Goal: Task Accomplishment & Management: Use online tool/utility

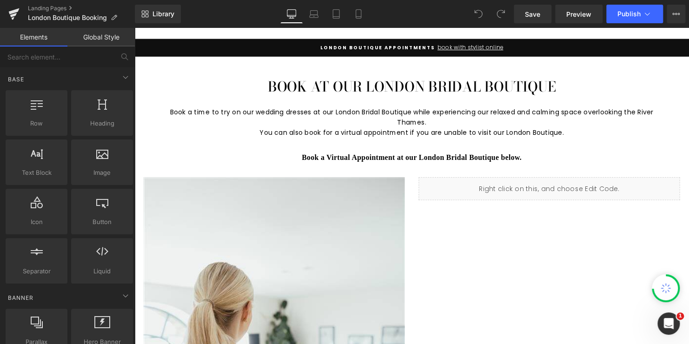
scroll to position [93, 0]
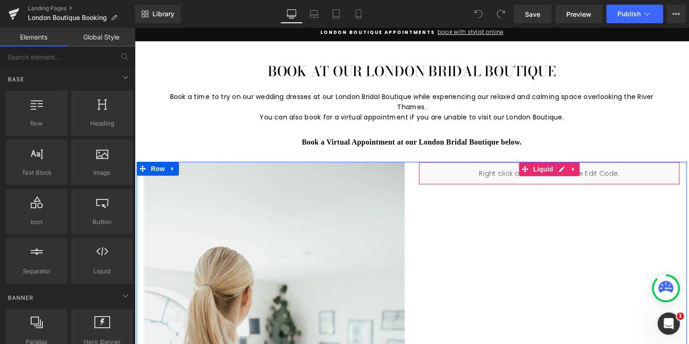
click at [501, 180] on div "Liquid" at bounding box center [555, 175] width 265 height 23
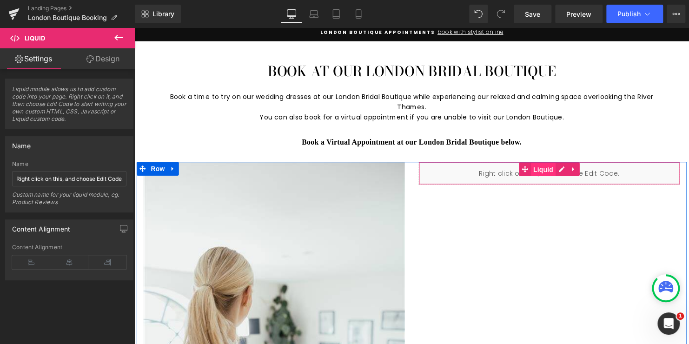
click at [545, 170] on span "Liquid" at bounding box center [549, 172] width 25 height 14
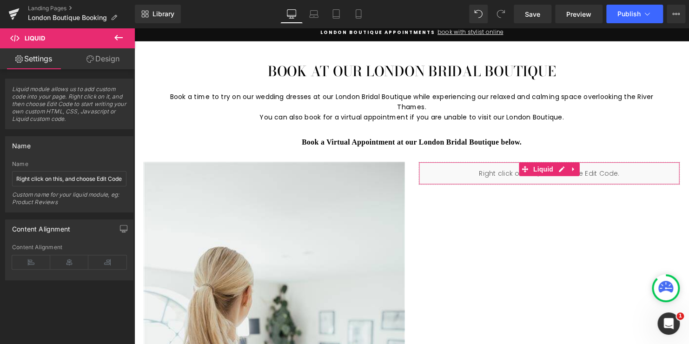
click at [114, 64] on link "Design" at bounding box center [102, 58] width 67 height 21
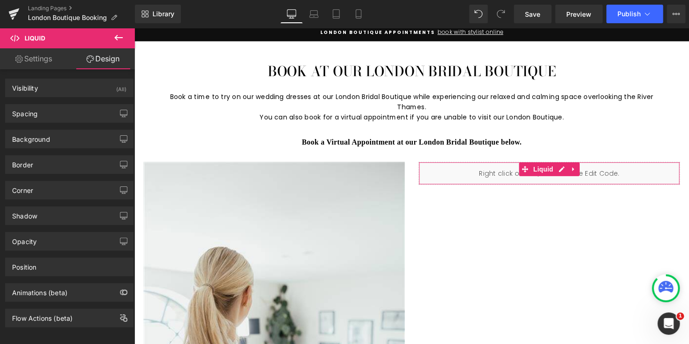
click at [43, 58] on link "Settings" at bounding box center [33, 58] width 67 height 21
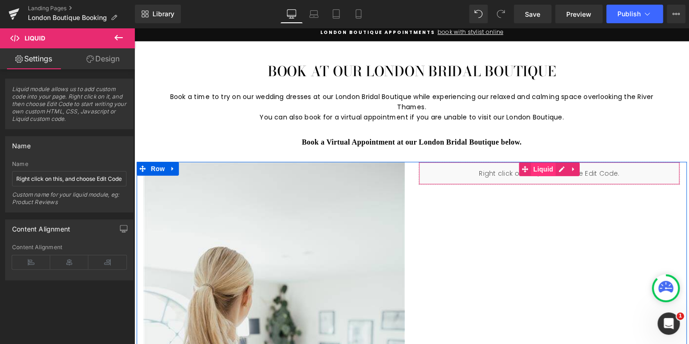
click at [545, 170] on span "Liquid" at bounding box center [549, 171] width 25 height 14
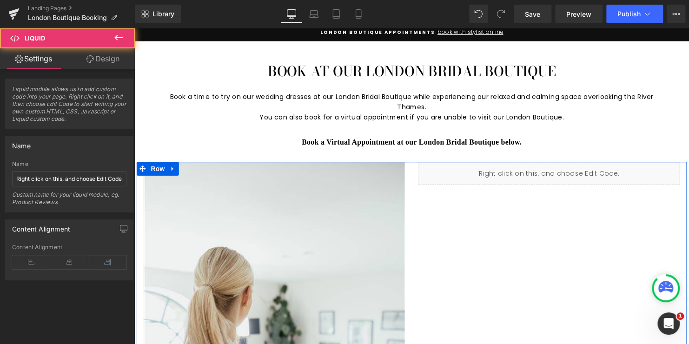
click at [559, 170] on div "Liquid" at bounding box center [555, 175] width 265 height 23
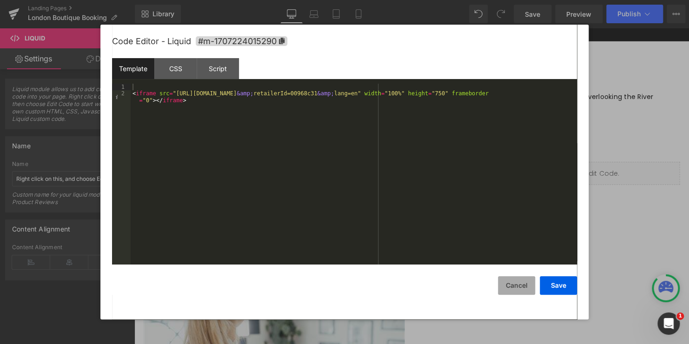
click at [511, 292] on button "Cancel" at bounding box center [516, 285] width 37 height 19
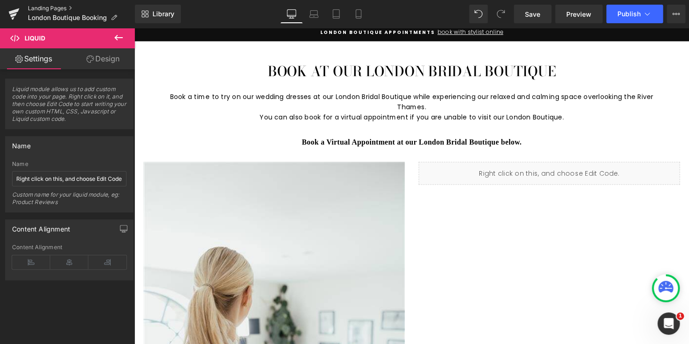
click at [40, 9] on link "Landing Pages" at bounding box center [81, 8] width 107 height 7
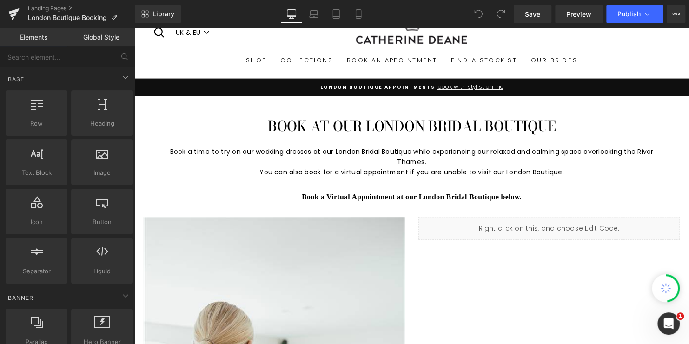
scroll to position [139, 0]
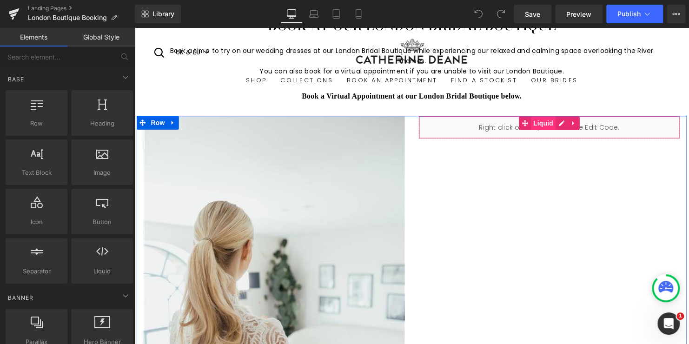
click at [538, 122] on span "Liquid" at bounding box center [549, 125] width 25 height 14
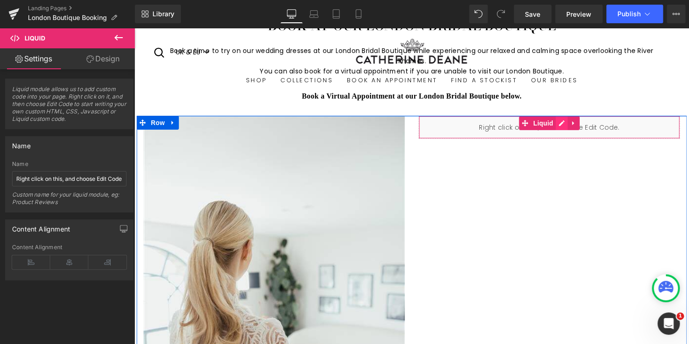
click at [564, 124] on div "Liquid" at bounding box center [555, 128] width 265 height 23
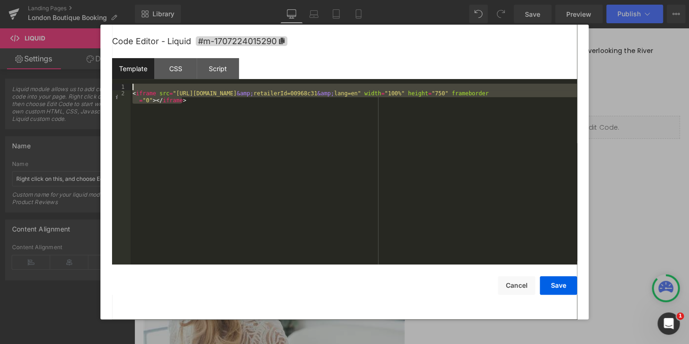
drag, startPoint x: 174, startPoint y: 104, endPoint x: 103, endPoint y: 83, distance: 73.7
click at [103, 83] on div "Code Editor - Liquid #m-1707224015290 Template CSS Script Data 1 2 < iframe src…" at bounding box center [344, 172] width 488 height 295
click at [513, 287] on button "Cancel" at bounding box center [516, 285] width 37 height 19
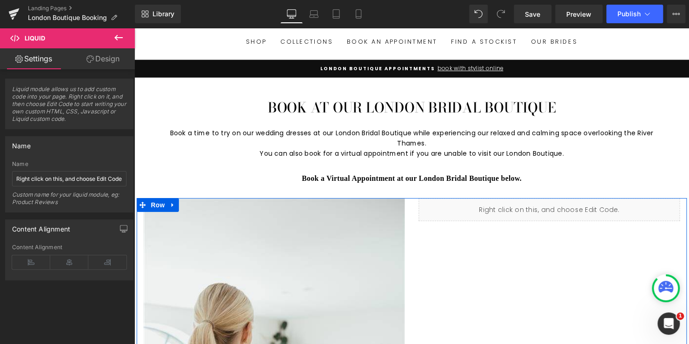
scroll to position [0, 0]
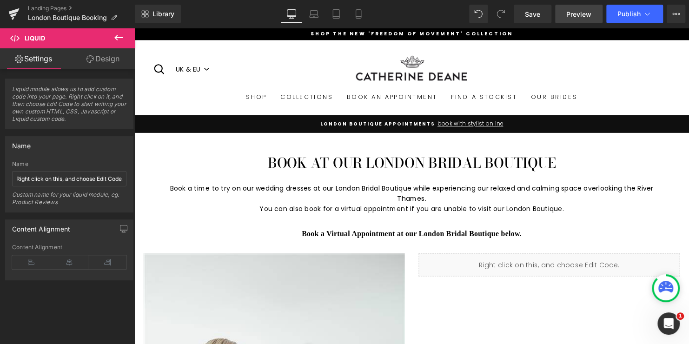
click at [572, 19] on span "Preview" at bounding box center [578, 14] width 25 height 10
